Goal: Task Accomplishment & Management: Manage account settings

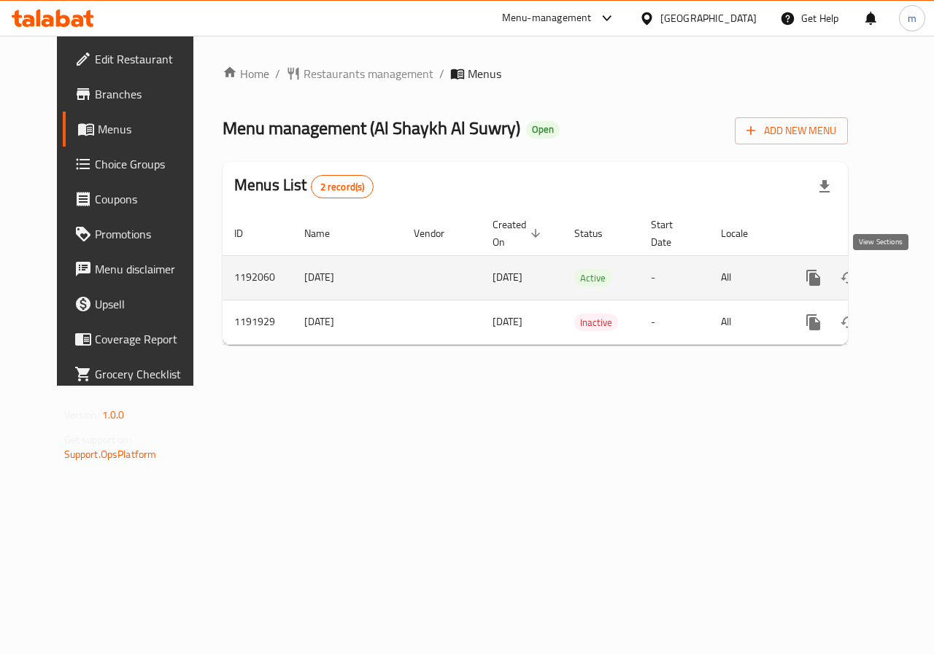
click at [901, 287] on link "enhanced table" at bounding box center [918, 277] width 35 height 35
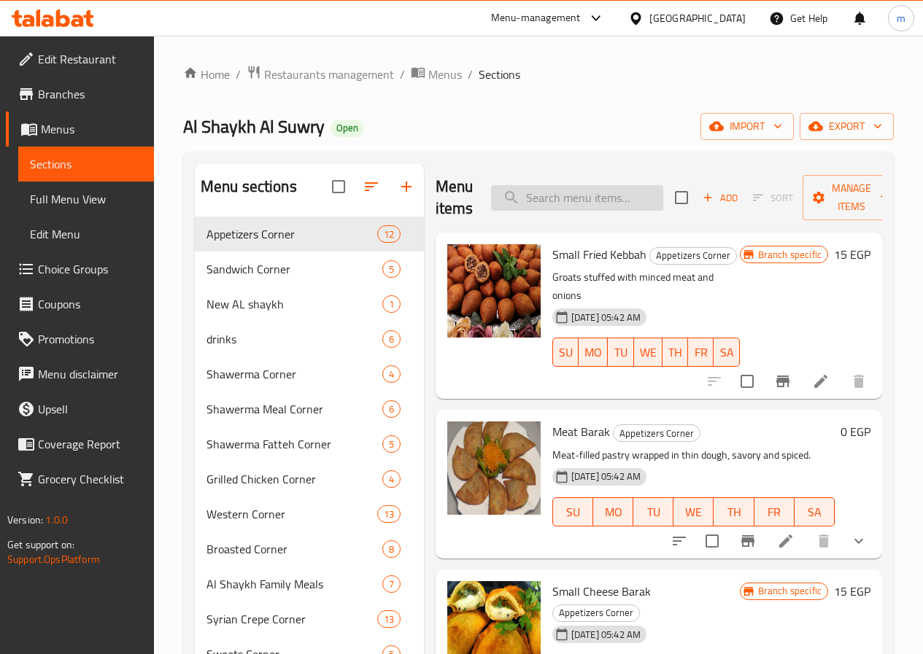
click at [522, 197] on input "search" at bounding box center [577, 198] width 172 height 26
click at [778, 533] on icon at bounding box center [786, 542] width 18 height 18
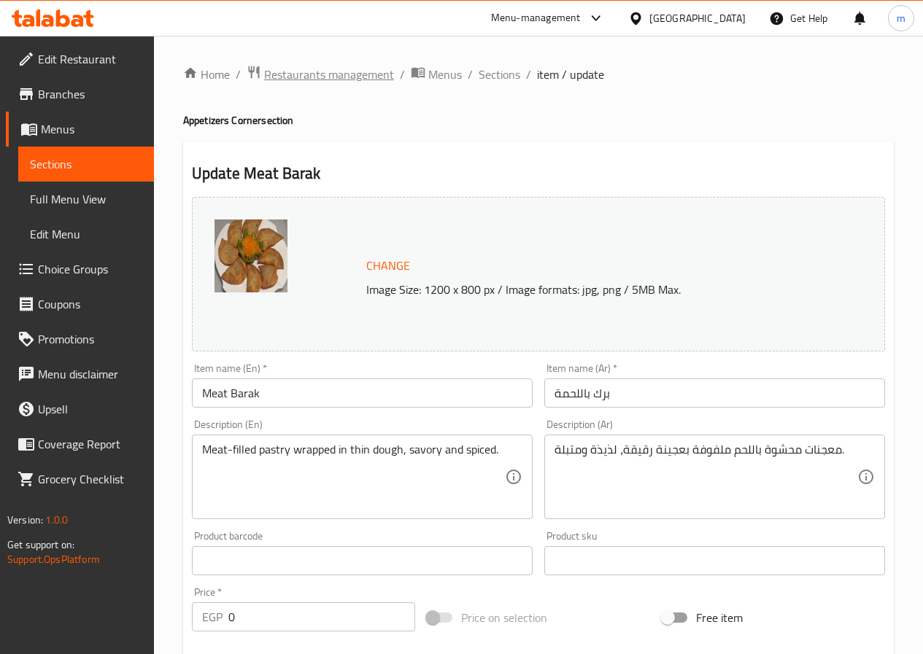
click at [301, 81] on span "Restaurants management" at bounding box center [329, 75] width 130 height 18
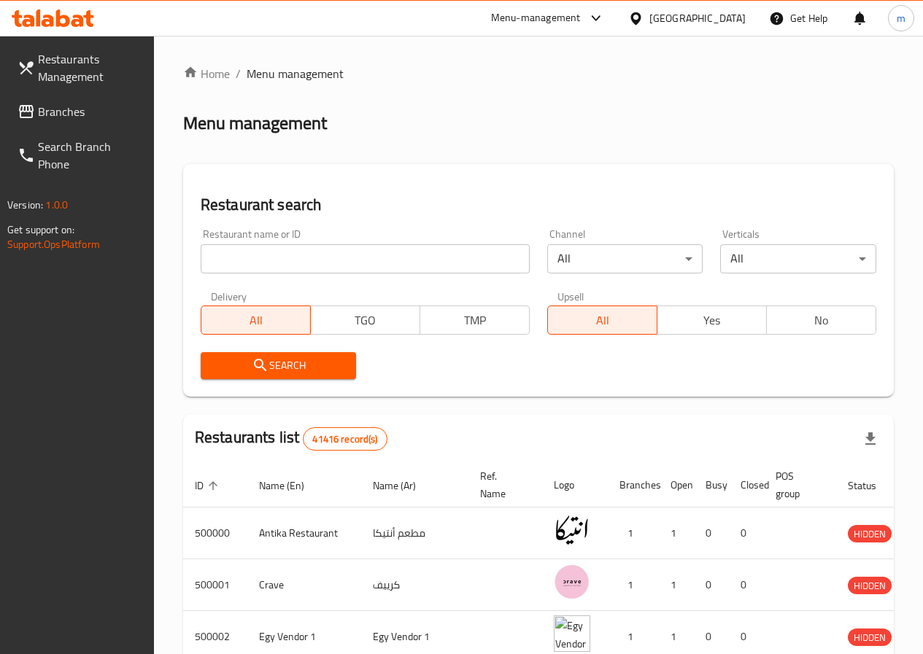
click at [87, 109] on span "Branches" at bounding box center [90, 112] width 104 height 18
